Goal: Transaction & Acquisition: Purchase product/service

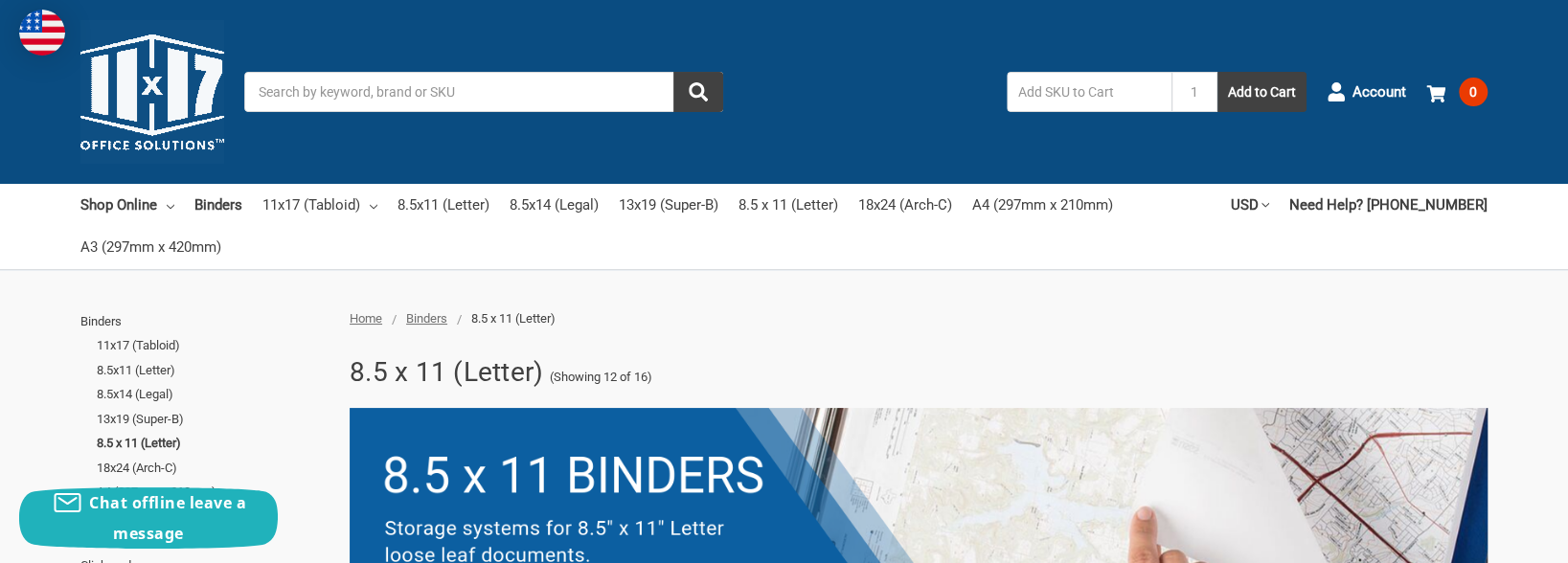
click at [300, 99] on input "Search" at bounding box center [484, 91] width 479 height 40
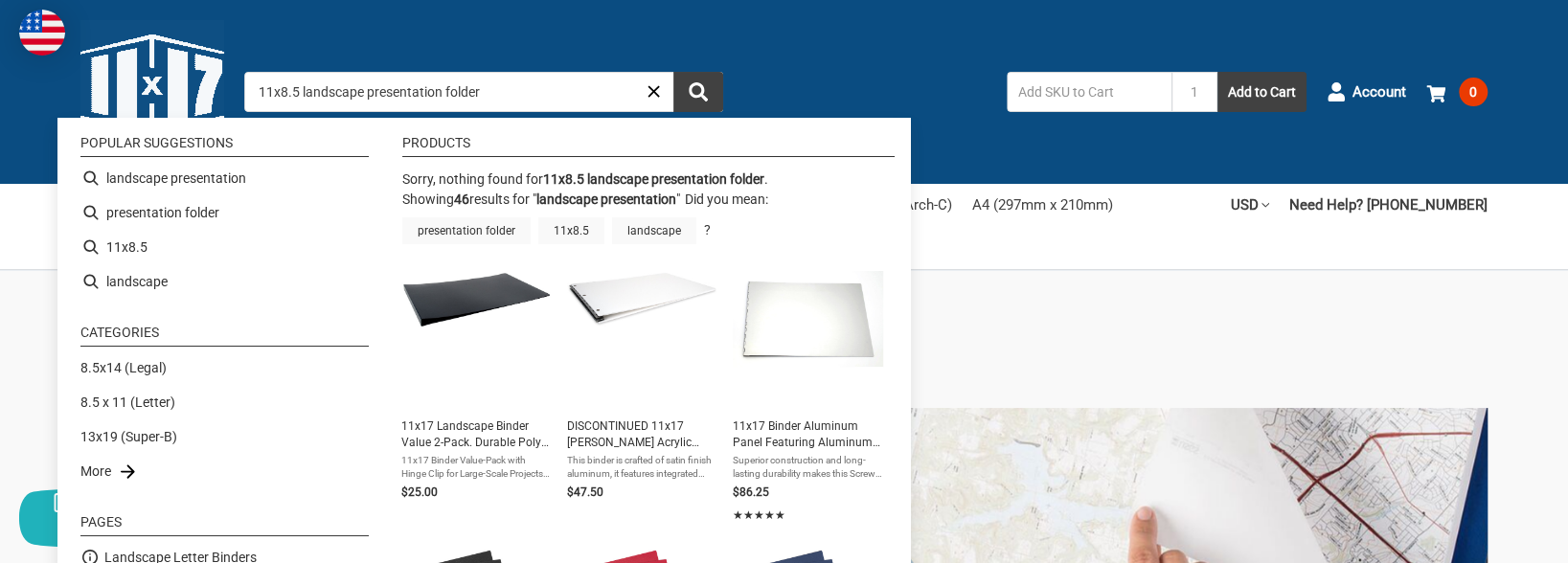
type input "landscape presentation"
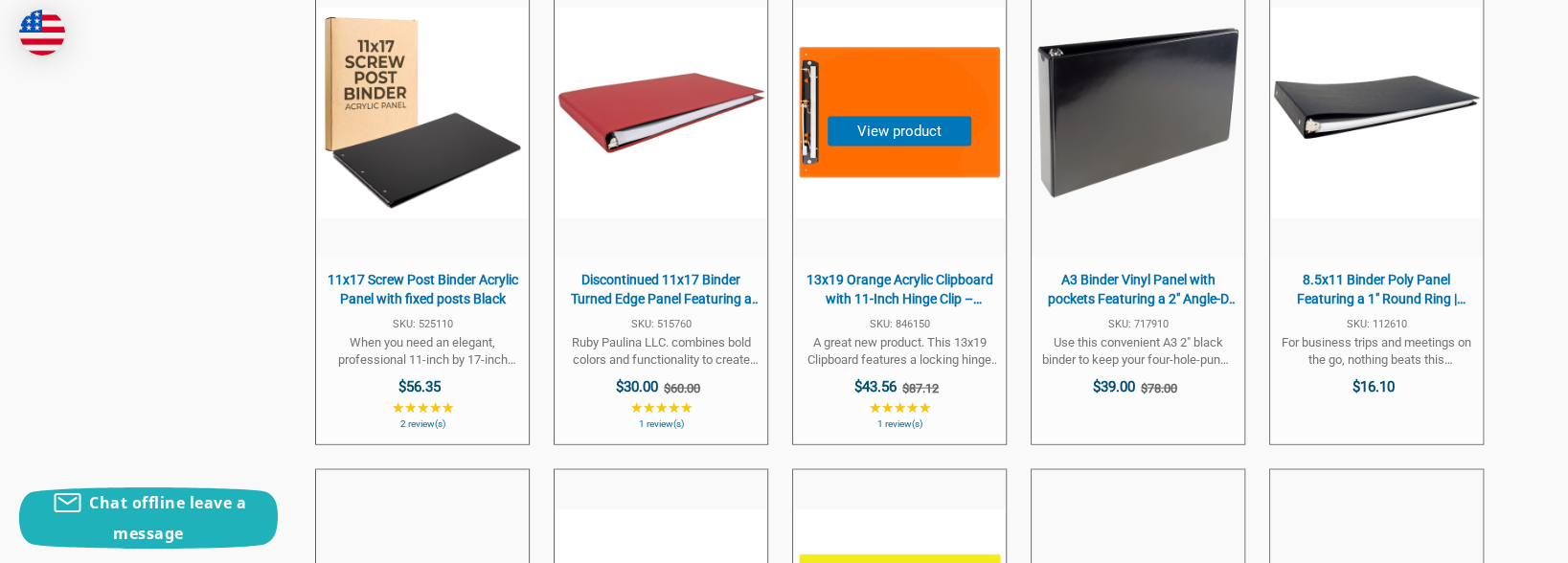
scroll to position [2586, 0]
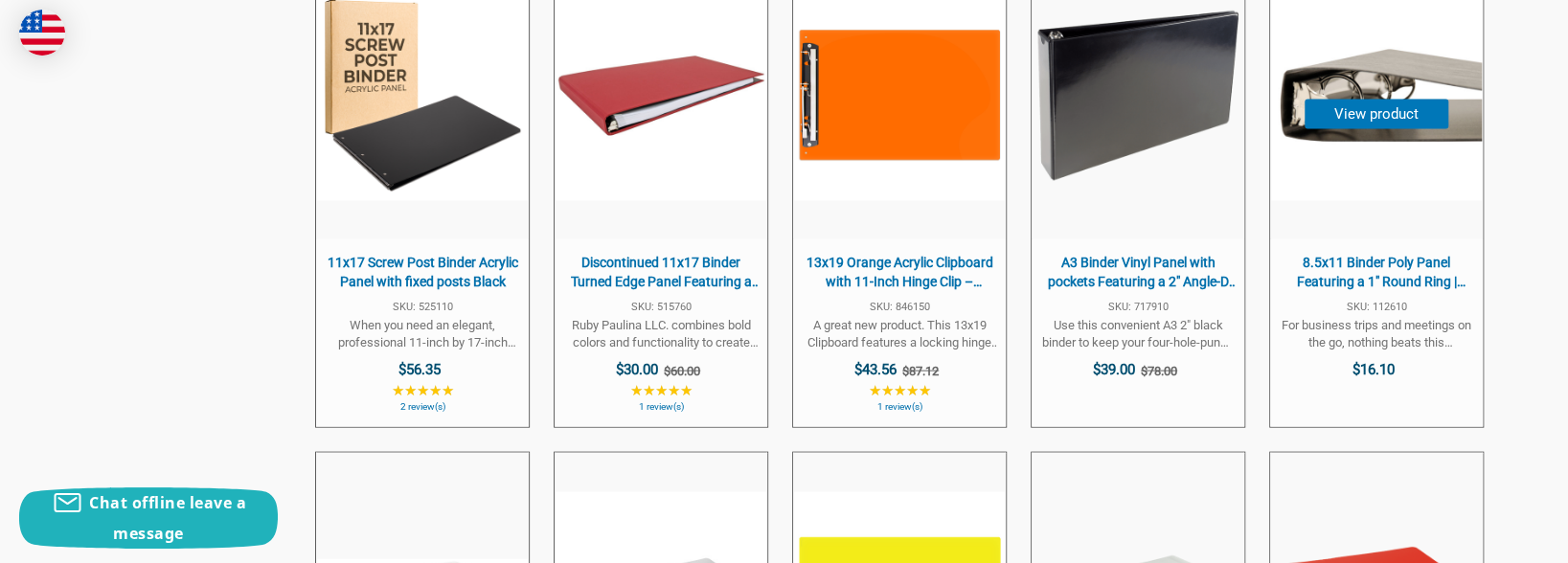
click at [1360, 283] on span "8.5x11 Binder Poly Panel Featuring a 1" Round Ring | Black" at bounding box center [1375, 273] width 194 height 38
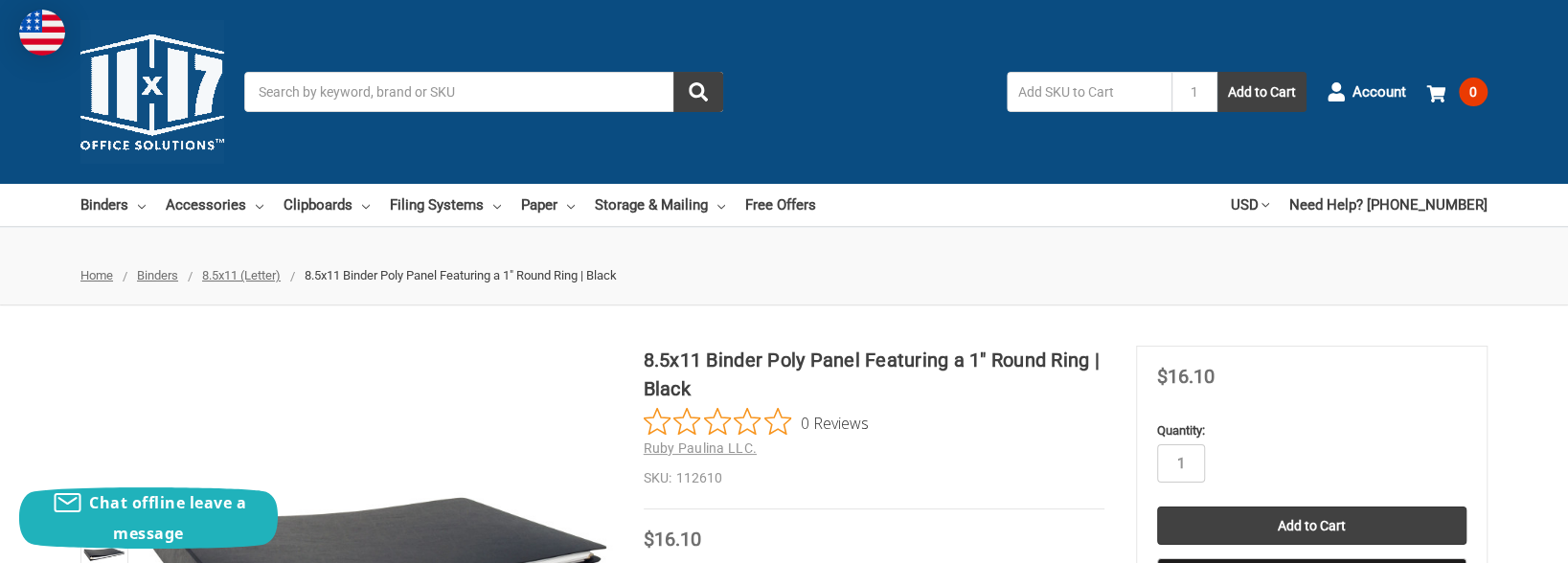
click at [271, 93] on input "Search" at bounding box center [484, 91] width 479 height 40
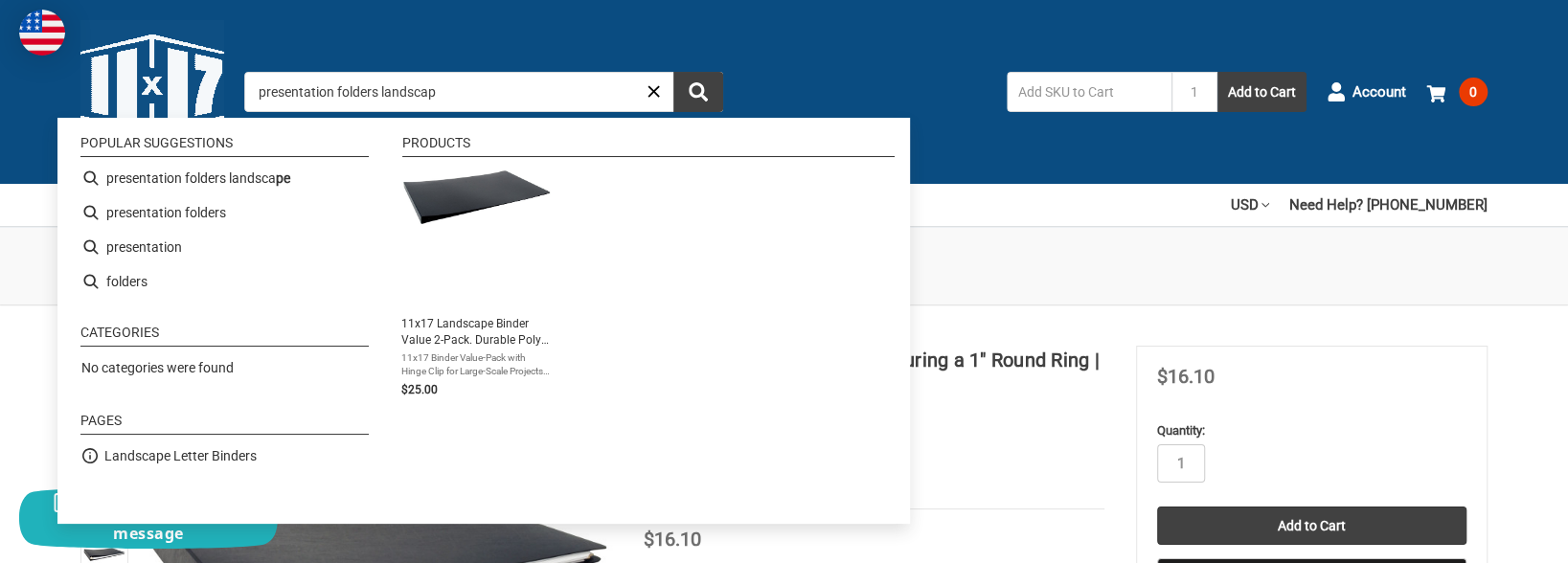
type input "presentation folders landscape"
